Goal: Task Accomplishment & Management: Use online tool/utility

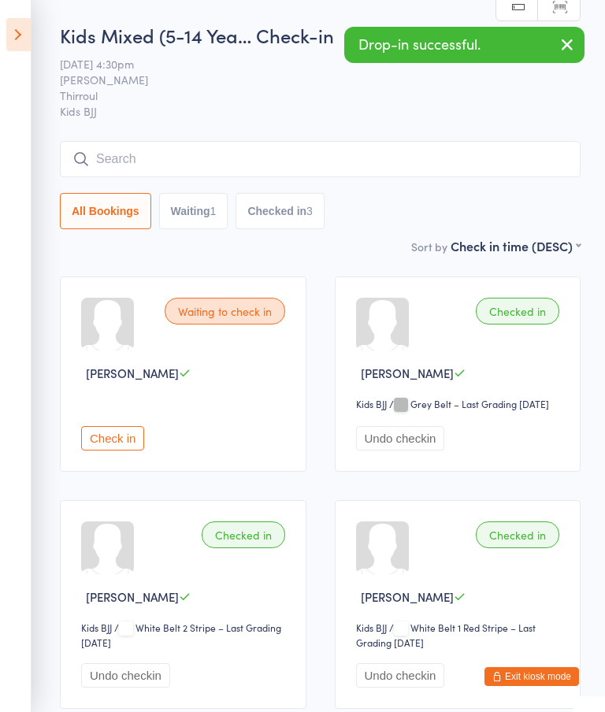
click at [112, 157] on input "search" at bounding box center [320, 159] width 521 height 36
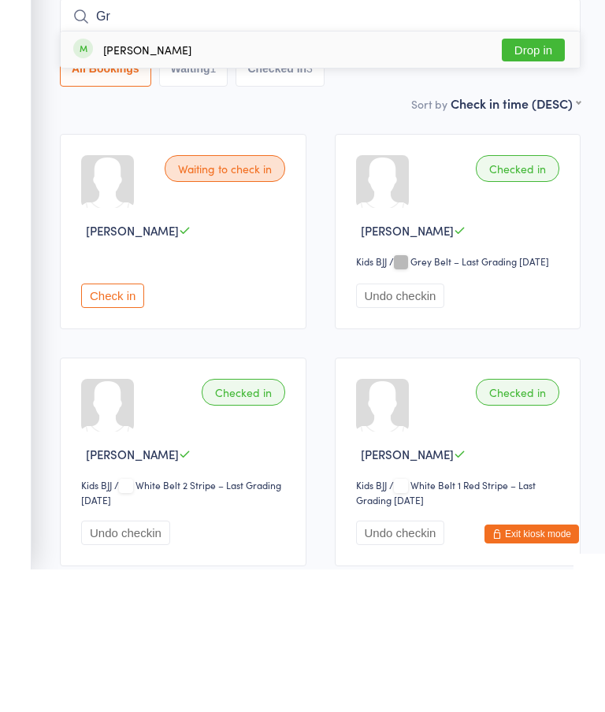
type input "Gr"
click at [524, 181] on button "Drop in" at bounding box center [533, 192] width 63 height 23
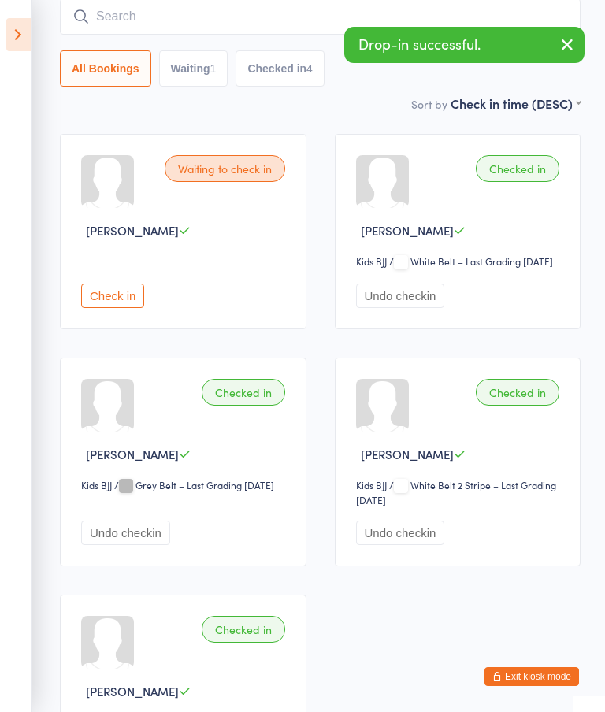
click at [124, 32] on input "search" at bounding box center [320, 16] width 521 height 36
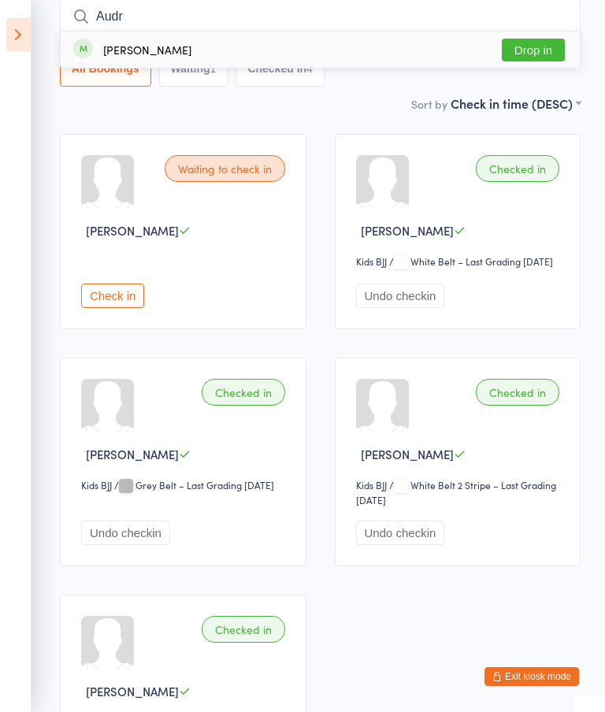
type input "Audr"
click at [531, 46] on button "Drop in" at bounding box center [533, 50] width 63 height 23
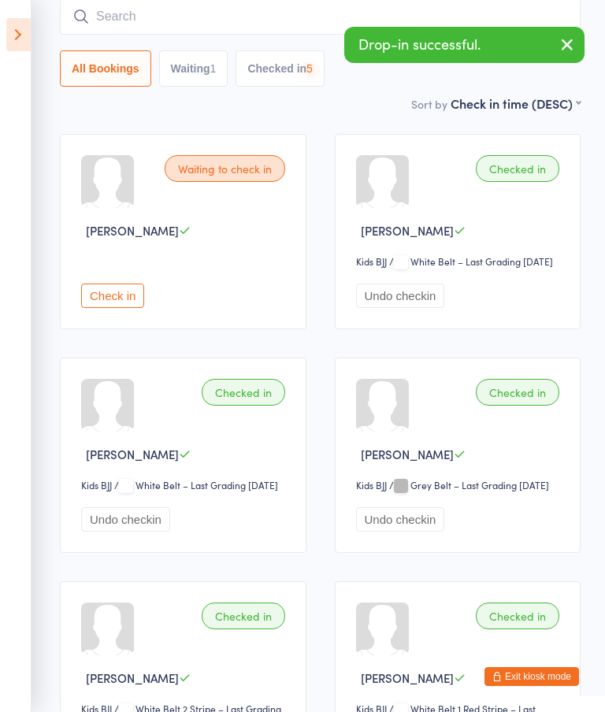
click at [111, 26] on input "search" at bounding box center [320, 16] width 521 height 36
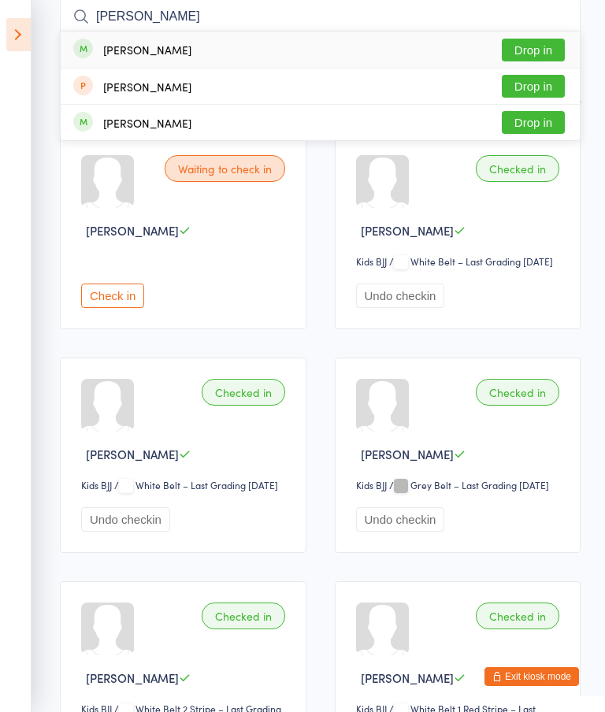
type input "[PERSON_NAME]"
click at [539, 128] on button "Drop in" at bounding box center [533, 122] width 63 height 23
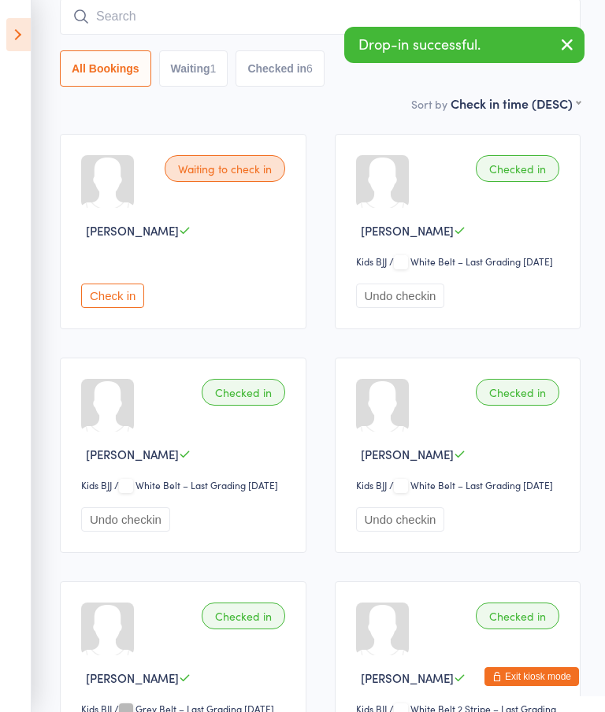
click at [174, 21] on input "search" at bounding box center [320, 16] width 521 height 36
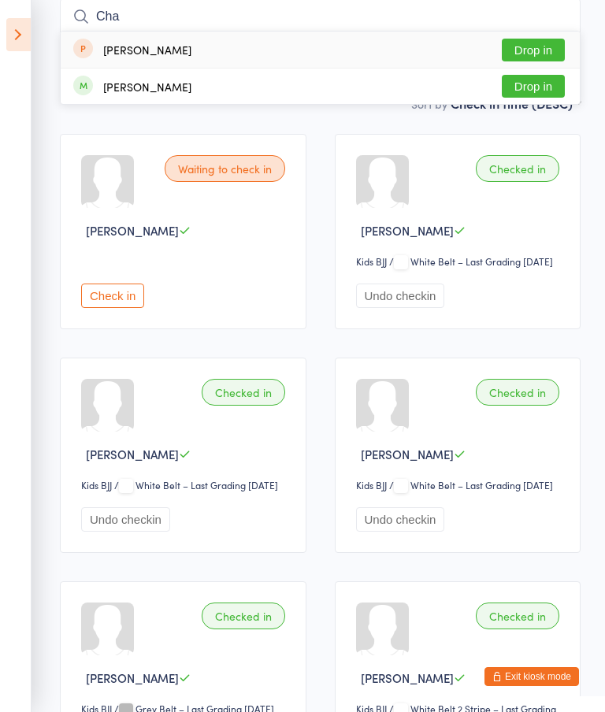
type input "Cha"
click at [528, 87] on button "Drop in" at bounding box center [533, 86] width 63 height 23
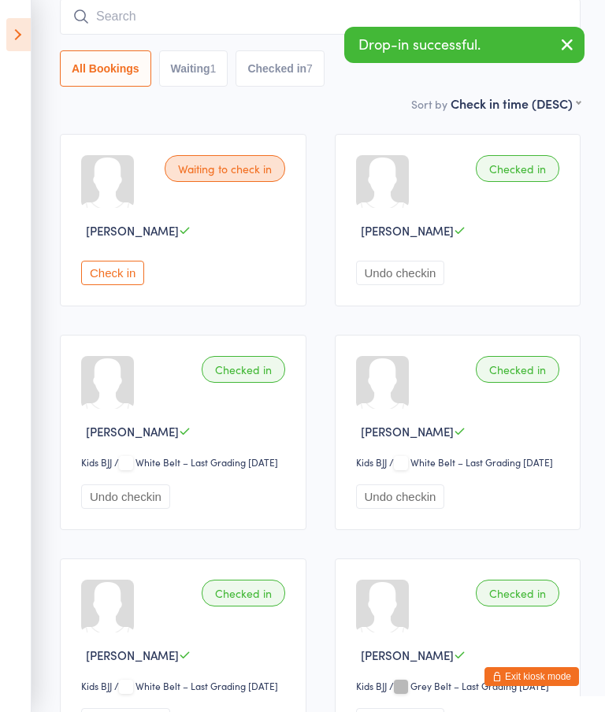
click at [132, 19] on input "search" at bounding box center [320, 16] width 521 height 36
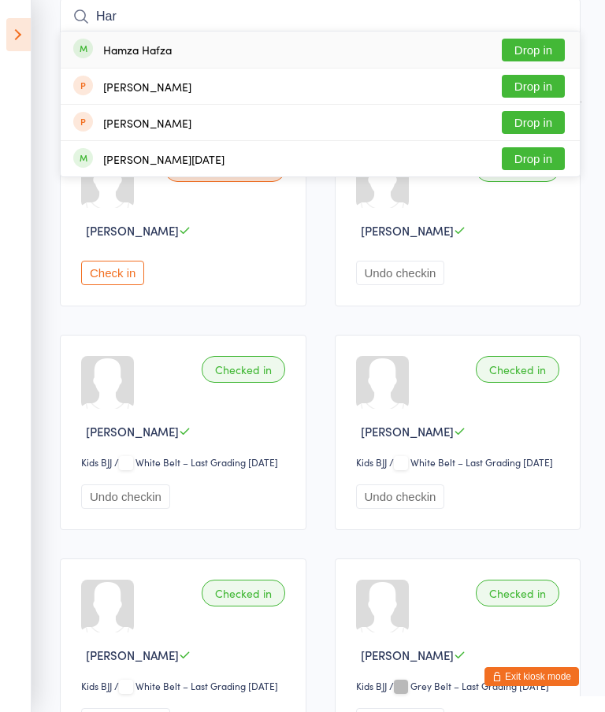
type input "Har"
click at [156, 160] on div "[PERSON_NAME][DATE]" at bounding box center [163, 159] width 121 height 13
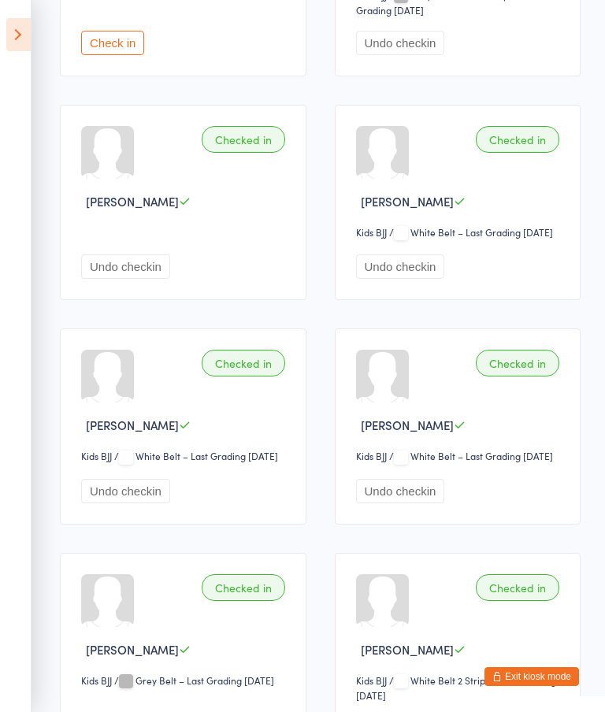
scroll to position [0, 0]
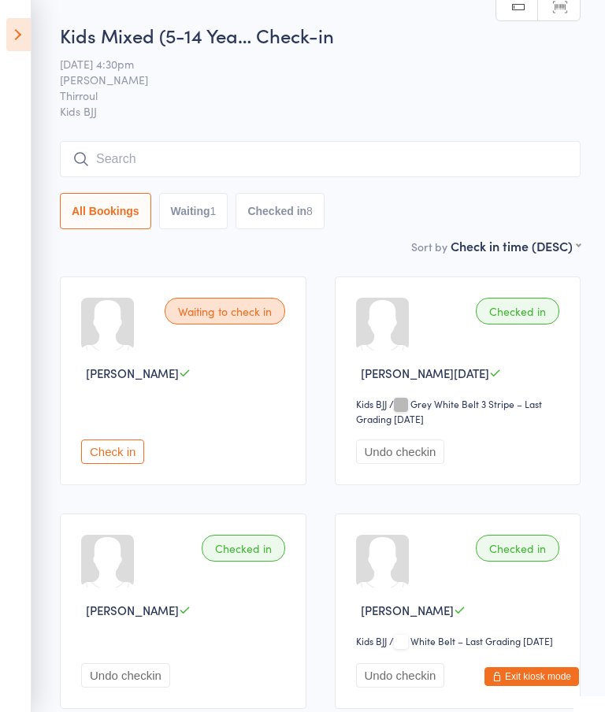
click at [335, 160] on input "search" at bounding box center [320, 159] width 521 height 36
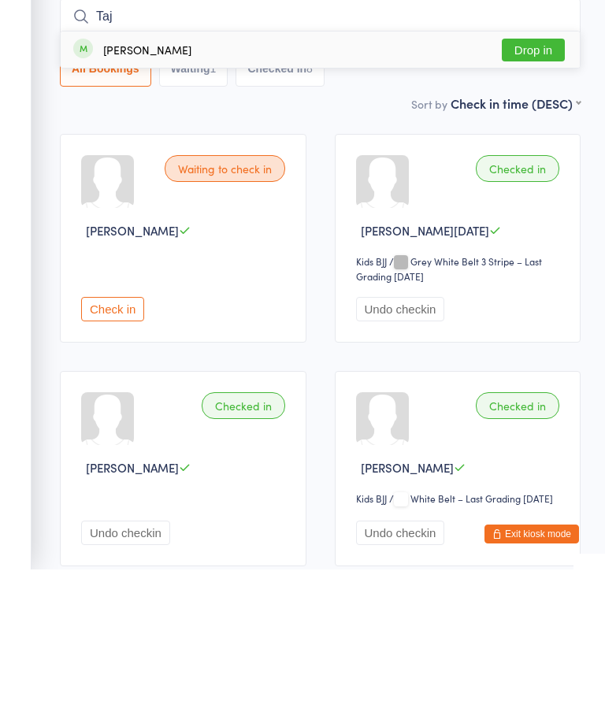
type input "Taj"
click at [204, 174] on div "[PERSON_NAME] Drop in" at bounding box center [320, 192] width 519 height 36
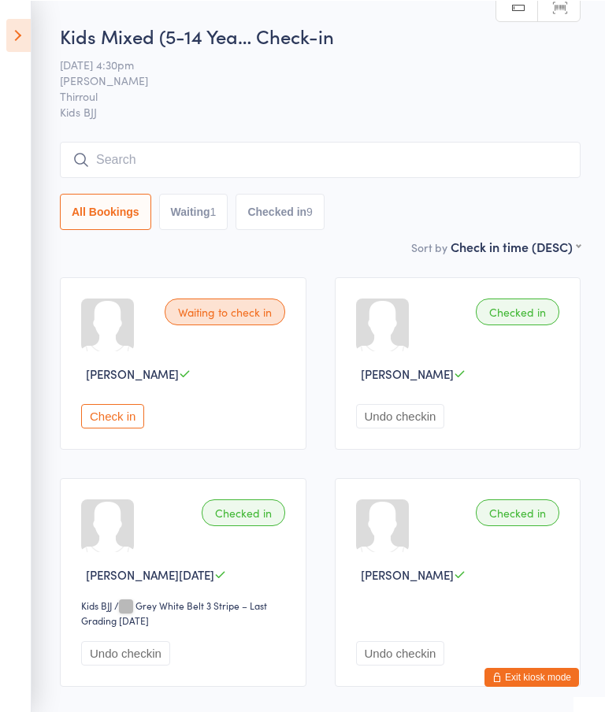
click at [271, 154] on input "search" at bounding box center [320, 159] width 521 height 36
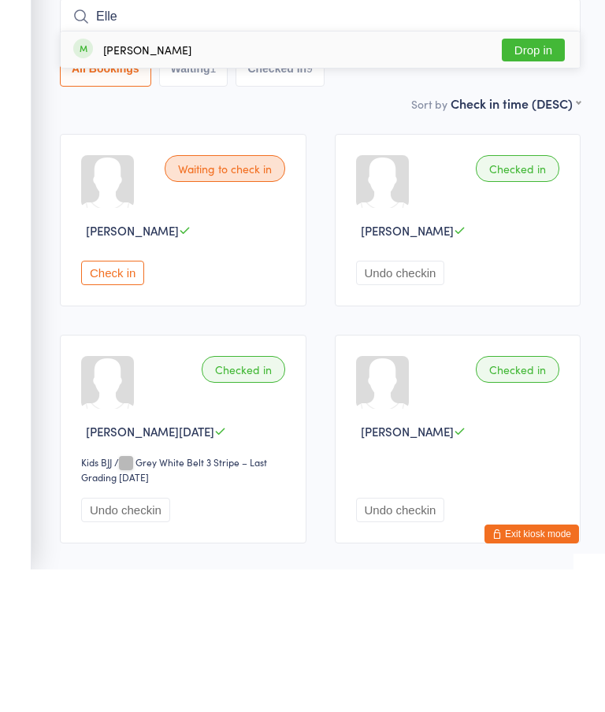
type input "Elle"
click at [283, 174] on div "[PERSON_NAME] Drop in" at bounding box center [320, 192] width 519 height 36
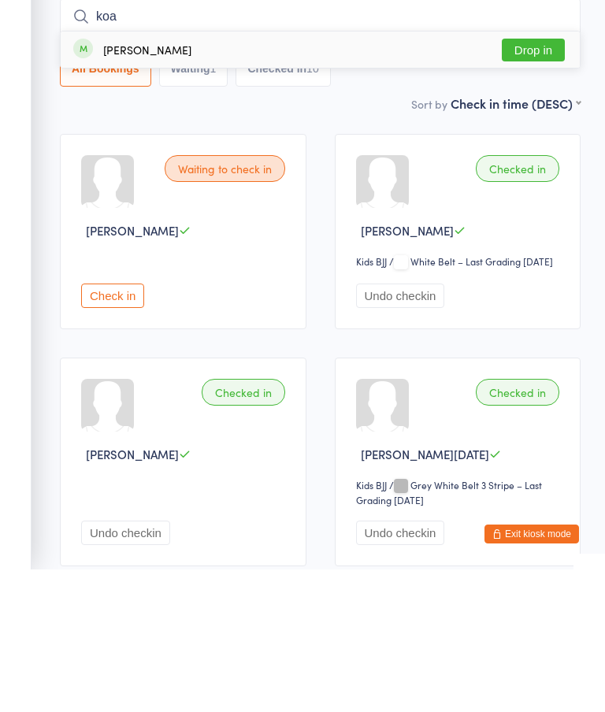
type input "koa"
click at [208, 174] on div "[PERSON_NAME] Drop in" at bounding box center [320, 192] width 519 height 36
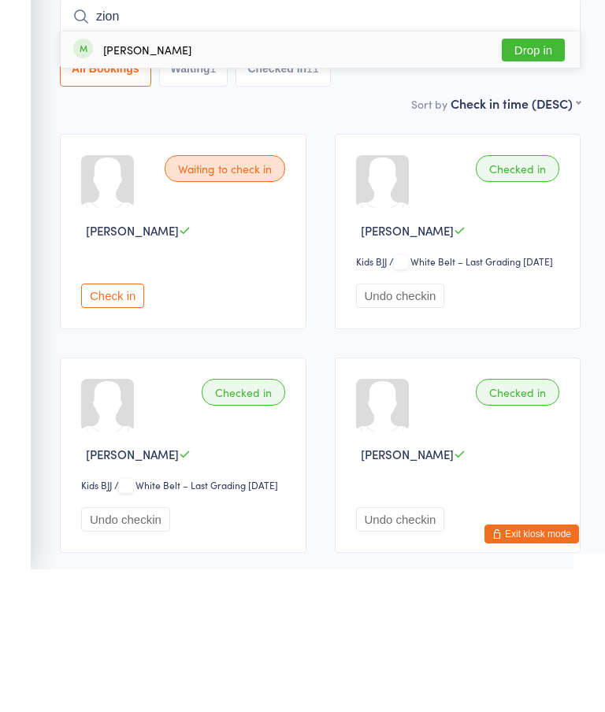
type input "zion"
click at [290, 174] on div "[PERSON_NAME] Drop in" at bounding box center [320, 192] width 519 height 36
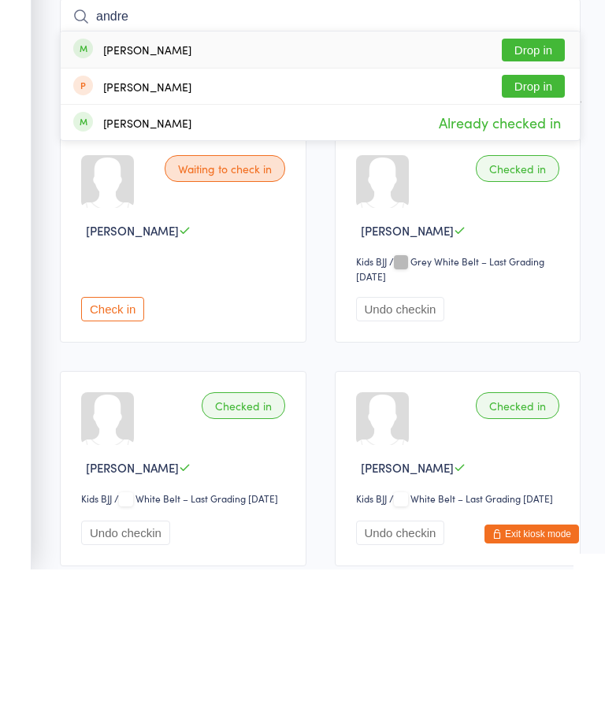
type input "andre"
click at [537, 181] on button "Drop in" at bounding box center [533, 192] width 63 height 23
